Goal: Information Seeking & Learning: Learn about a topic

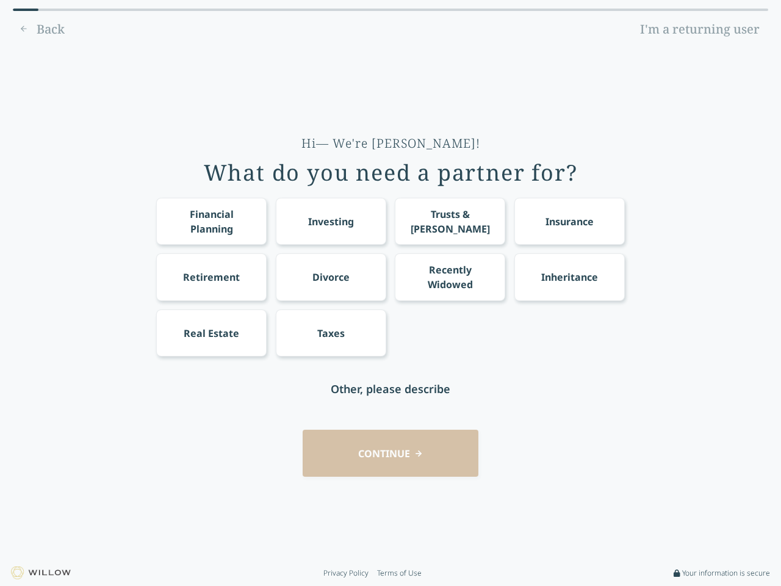
click at [391, 293] on div "Financial Planning Investing Trusts & [PERSON_NAME] Insurance Retirement Divorc…" at bounding box center [390, 277] width 469 height 159
click at [211, 221] on div "Financial Planning" at bounding box center [212, 221] width 88 height 29
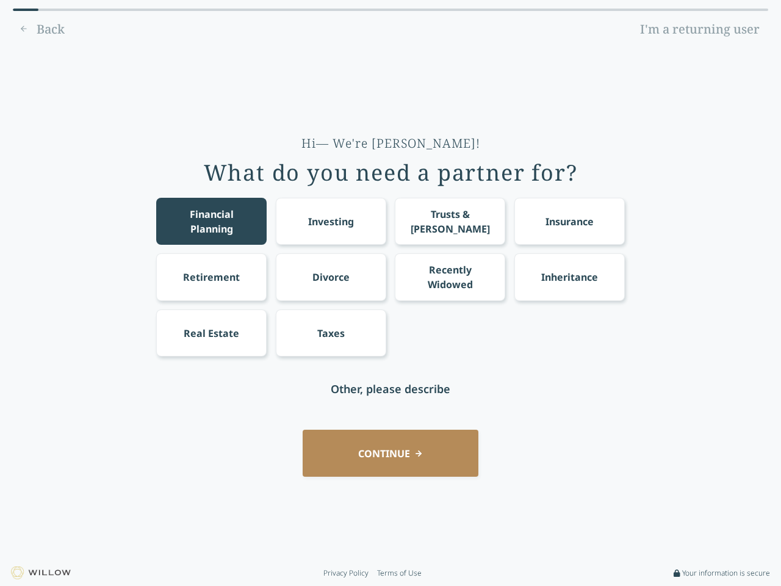
click at [331, 221] on div "Investing" at bounding box center [331, 221] width 46 height 15
click at [450, 221] on div "Trusts & [PERSON_NAME]" at bounding box center [450, 221] width 88 height 29
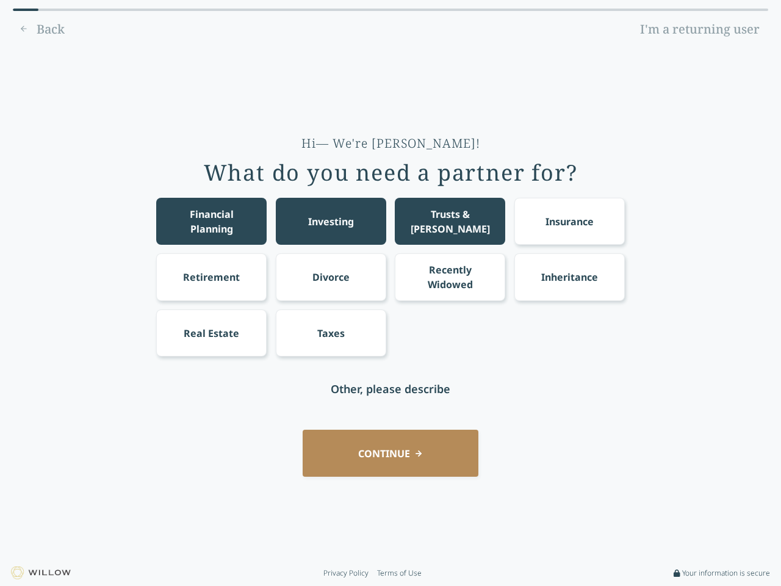
click at [569, 221] on div "Insurance" at bounding box center [569, 221] width 48 height 15
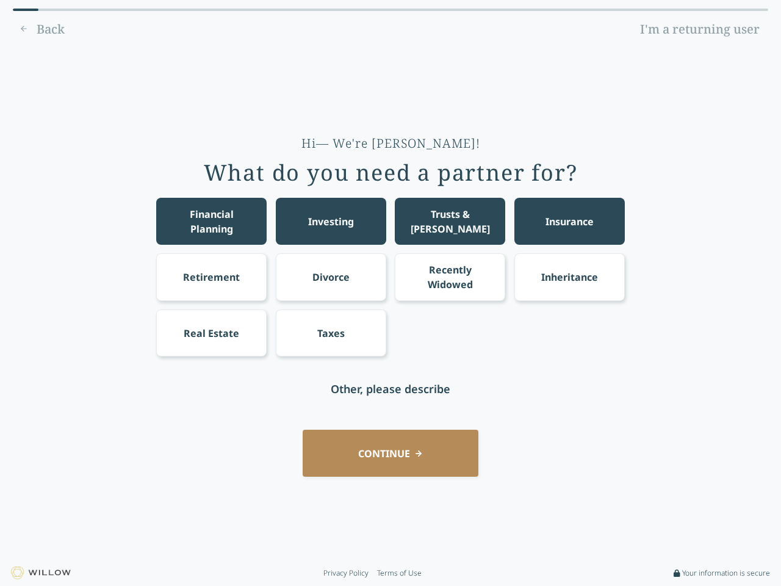
click at [211, 276] on div "Retirement" at bounding box center [211, 277] width 57 height 15
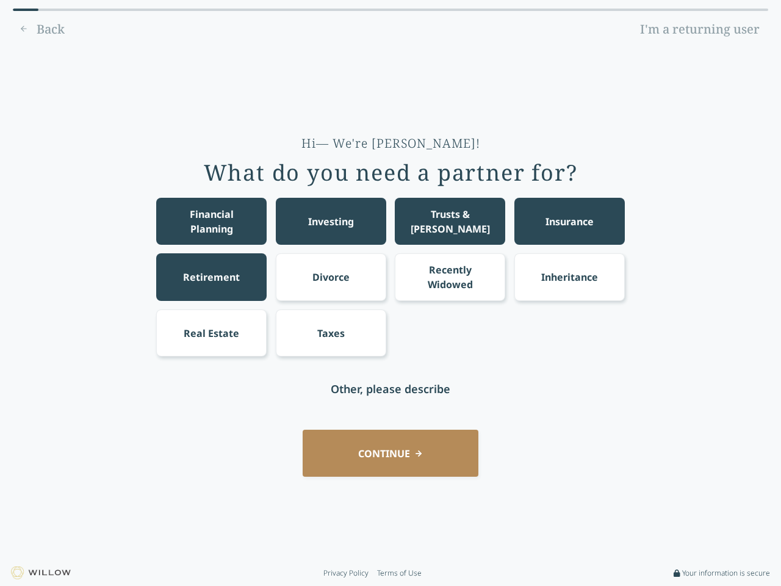
click at [331, 276] on div "Divorce" at bounding box center [330, 277] width 37 height 15
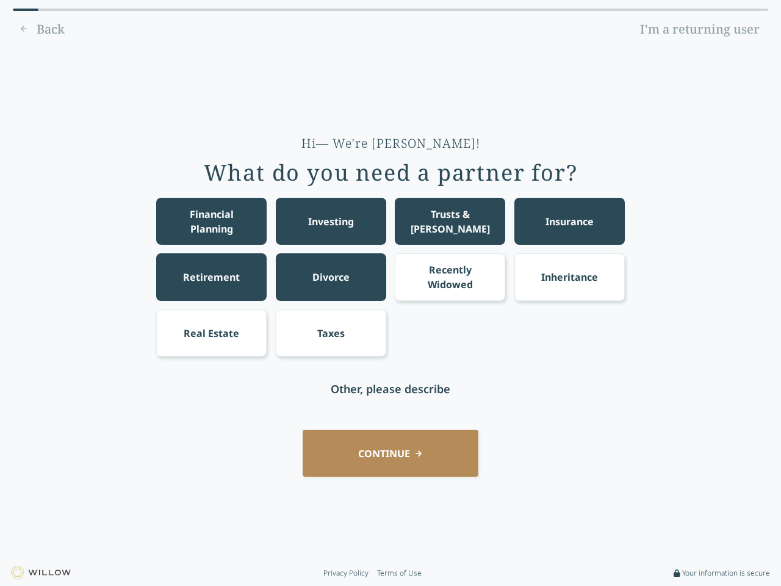
click at [450, 276] on div "Recently Widowed" at bounding box center [450, 276] width 88 height 29
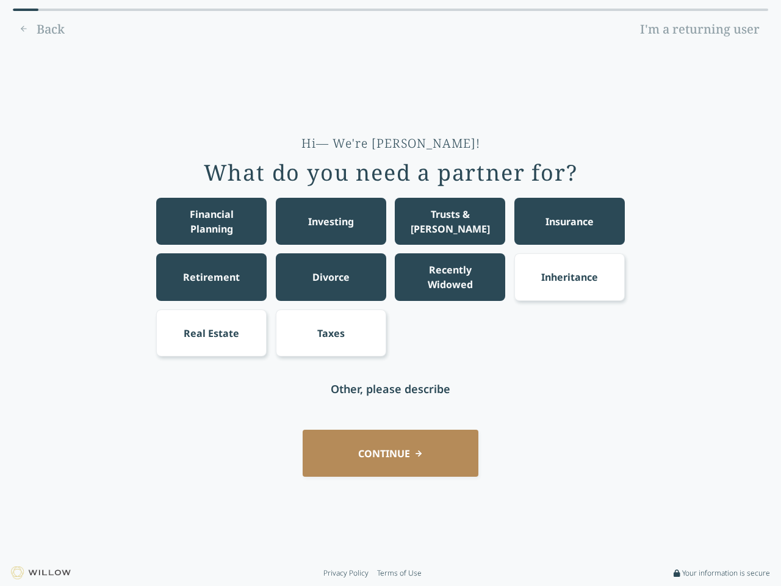
click at [569, 276] on div "Inheritance" at bounding box center [569, 277] width 57 height 15
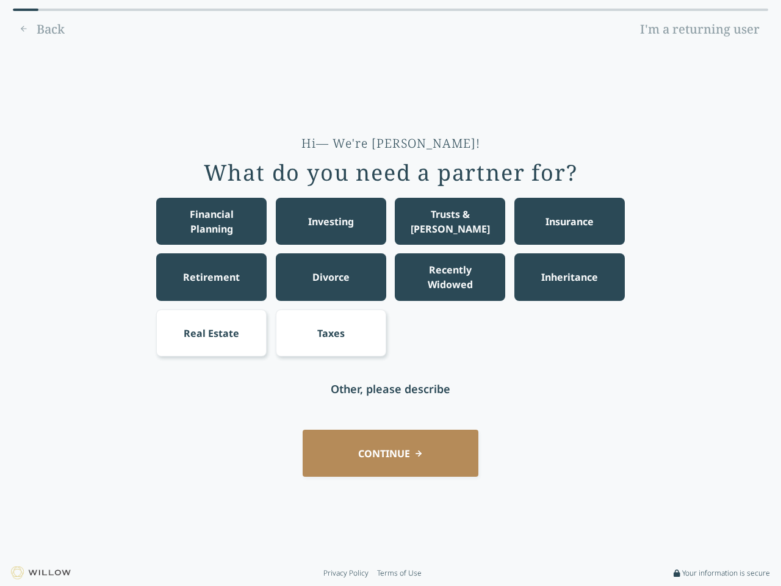
click at [211, 333] on div "Real Estate" at bounding box center [212, 333] width 56 height 15
